Goal: Find specific page/section: Find specific page/section

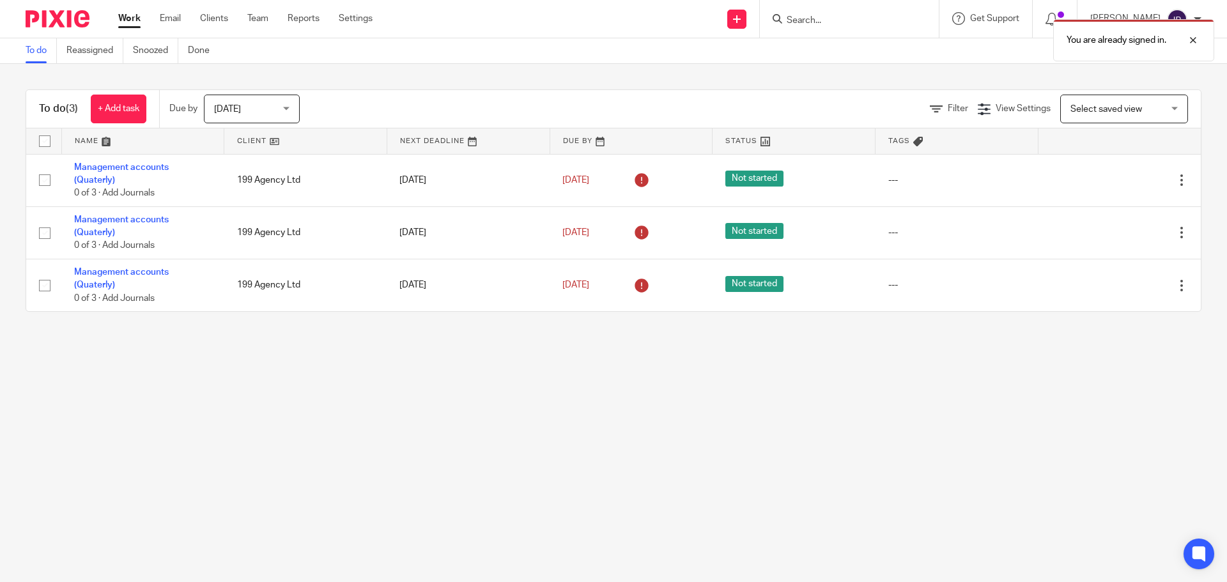
click at [823, 20] on div "You are already signed in." at bounding box center [914, 37] width 601 height 49
click at [839, 22] on div "You are already signed in." at bounding box center [914, 37] width 601 height 49
click at [819, 17] on div "You are already signed in." at bounding box center [914, 37] width 601 height 49
click at [828, 15] on body "Work Email Clients Team Reports Settings Work Email Clients Team Reports Settin…" at bounding box center [613, 291] width 1227 height 582
click at [829, 18] on div "You are already signed in." at bounding box center [914, 37] width 601 height 49
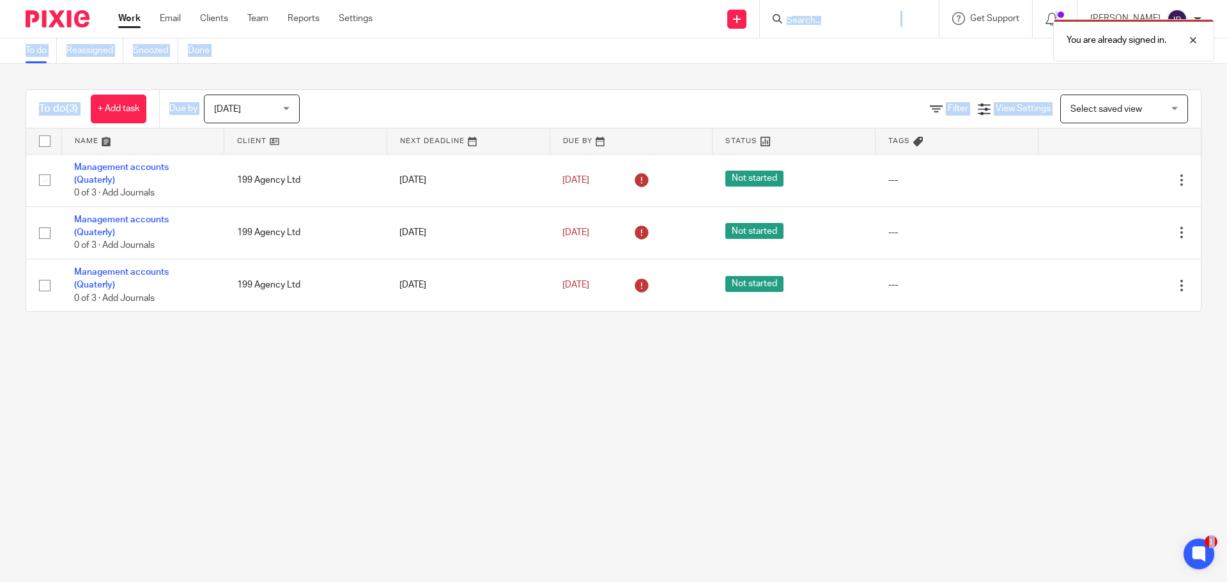
click at [849, 19] on div "You are already signed in." at bounding box center [914, 37] width 601 height 49
click at [848, 24] on div "You are already signed in." at bounding box center [914, 37] width 601 height 49
click at [807, 17] on div "You are already signed in." at bounding box center [914, 37] width 601 height 49
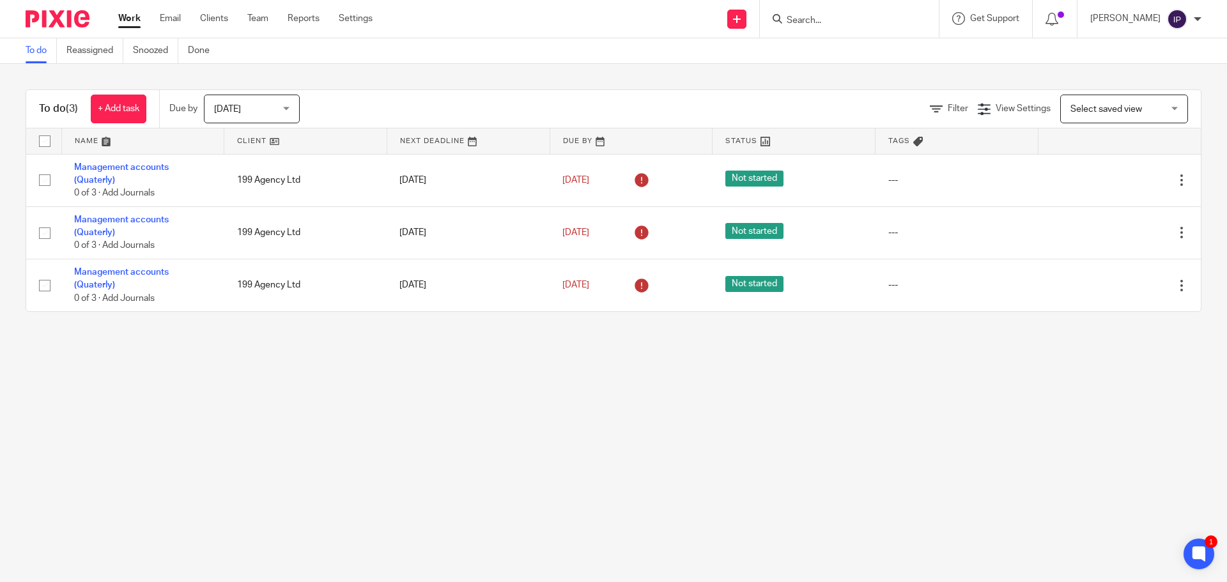
click at [809, 20] on input "Search" at bounding box center [842, 21] width 115 height 12
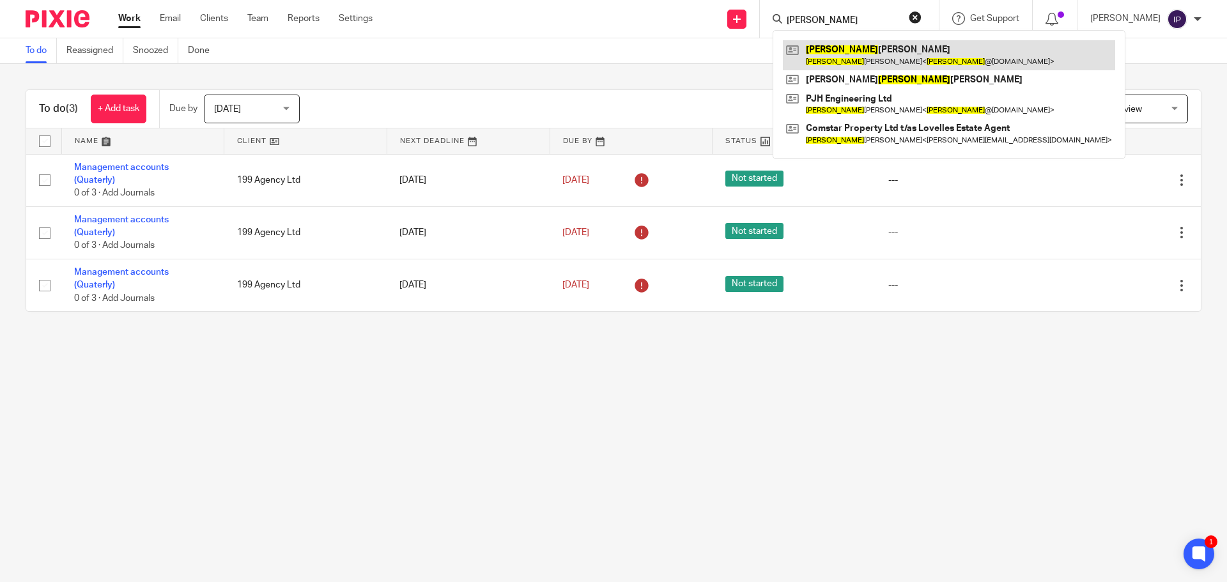
type input "[PERSON_NAME]"
click at [850, 61] on link at bounding box center [949, 54] width 332 height 29
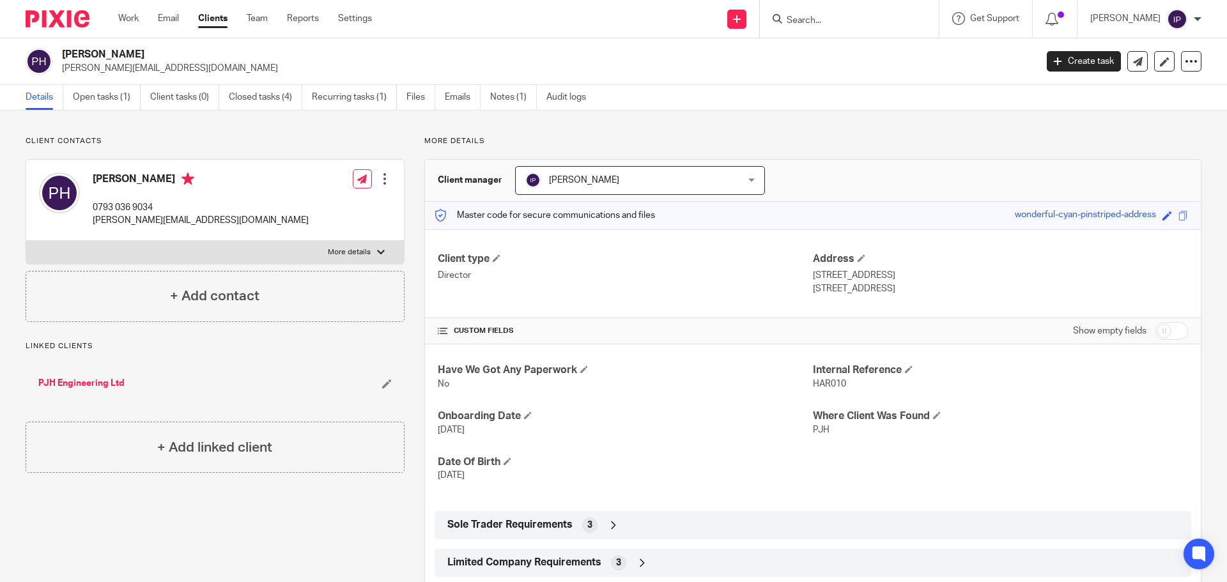
drag, startPoint x: 672, startPoint y: 353, endPoint x: 332, endPoint y: 128, distance: 407.7
click at [389, 117] on div "Client contacts Peter Harrison 0793 036 9034 peter@pjhengineering.co.uk Edit co…" at bounding box center [613, 418] width 1227 height 615
click at [513, 94] on link "Notes (1)" at bounding box center [513, 97] width 47 height 25
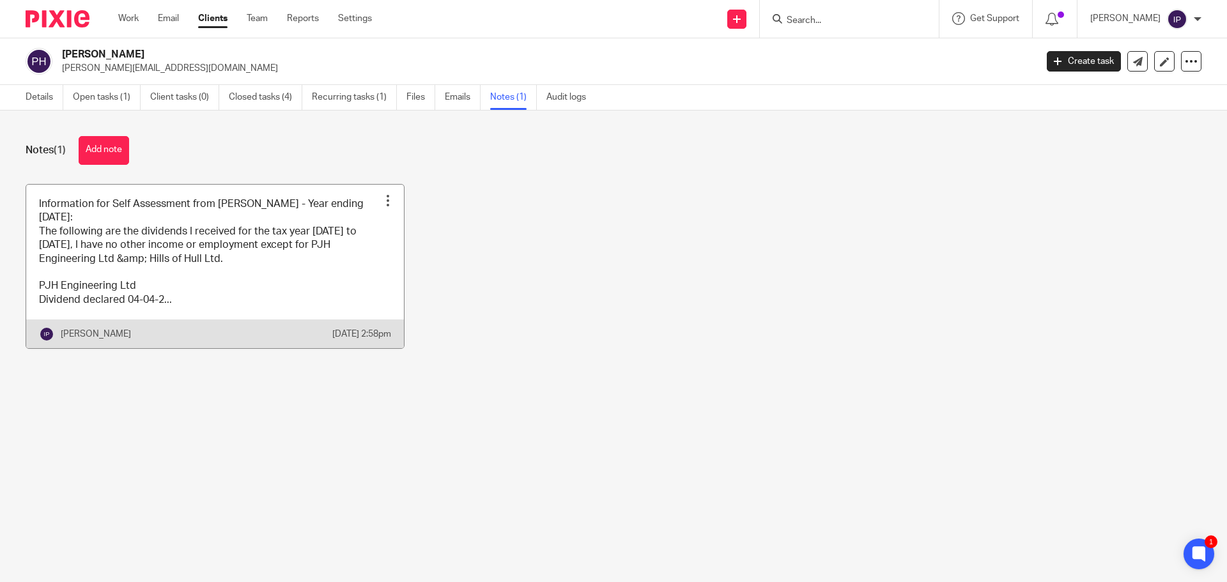
click at [311, 283] on link at bounding box center [215, 267] width 378 height 164
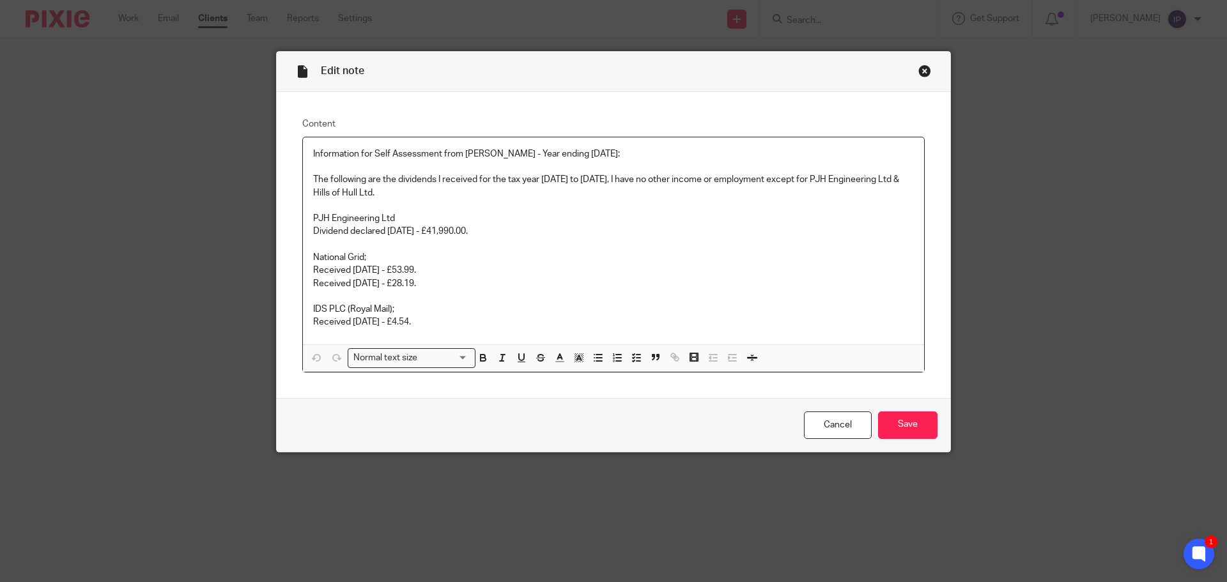
click at [920, 71] on div "Close this dialog window" at bounding box center [924, 71] width 13 height 13
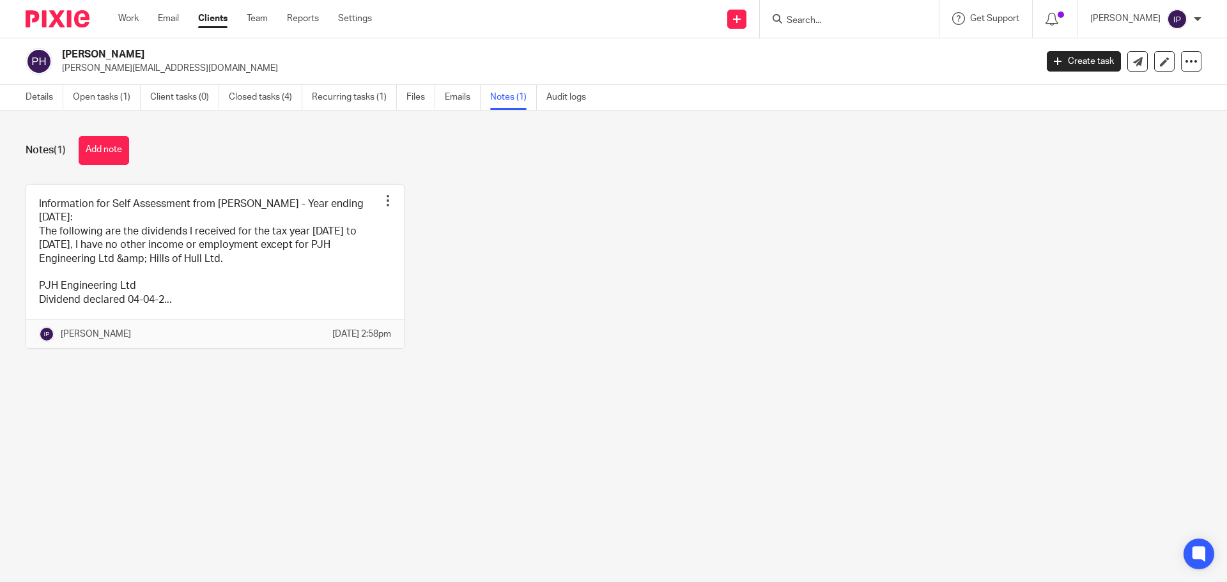
drag, startPoint x: 584, startPoint y: 438, endPoint x: 588, endPoint y: 421, distance: 17.1
click at [589, 422] on main "[PERSON_NAME] [PERSON_NAME][EMAIL_ADDRESS][DOMAIN_NAME] Create task Update from…" at bounding box center [613, 291] width 1227 height 582
